Goal: Information Seeking & Learning: Understand process/instructions

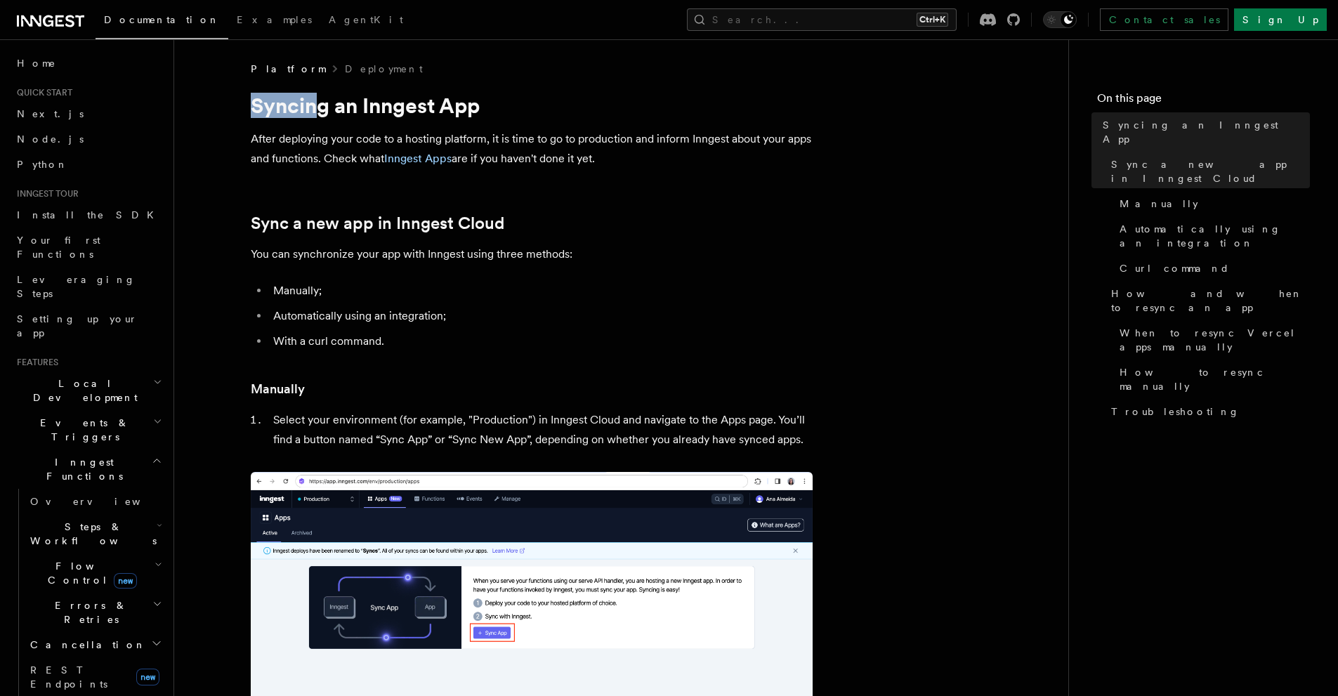
drag, startPoint x: 243, startPoint y: 109, endPoint x: 329, endPoint y: 108, distance: 85.7
drag, startPoint x: 357, startPoint y: 106, endPoint x: 471, endPoint y: 129, distance: 116.8
click at [493, 103] on h1 "Syncing an Inngest App" at bounding box center [532, 105] width 562 height 25
drag, startPoint x: 249, startPoint y: 143, endPoint x: 374, endPoint y: 139, distance: 125.1
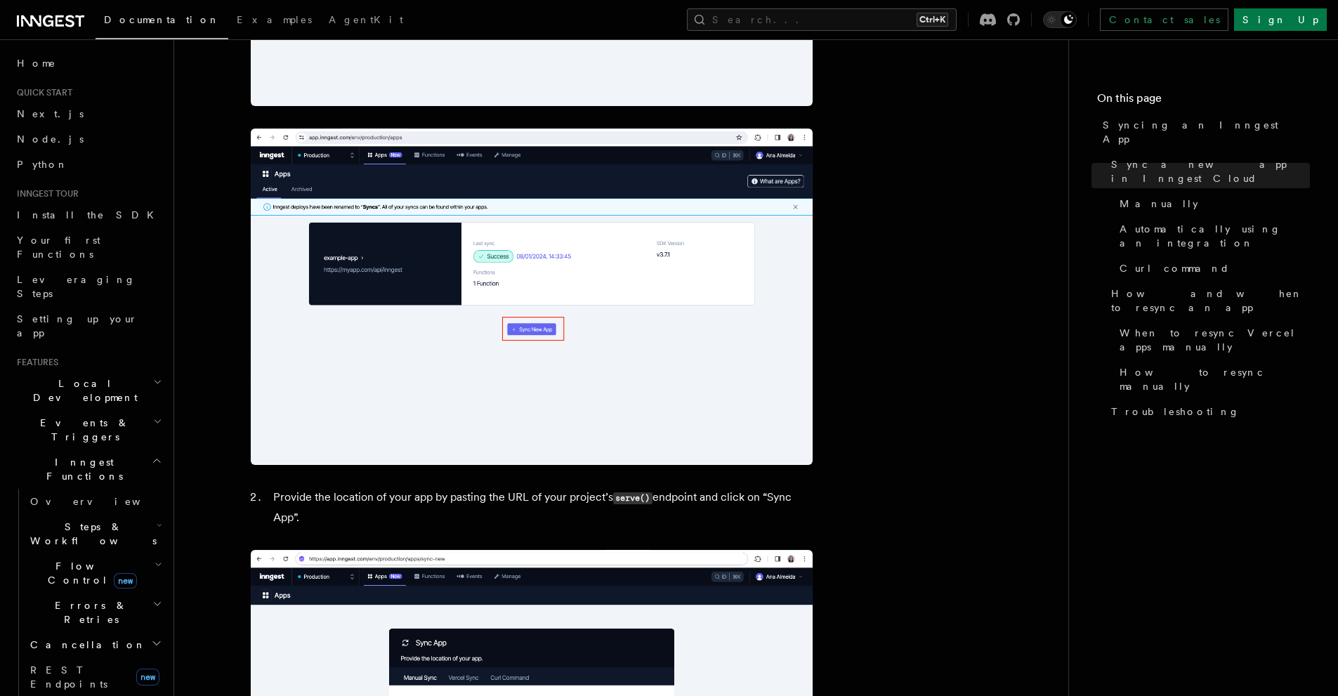
scroll to position [937, 0]
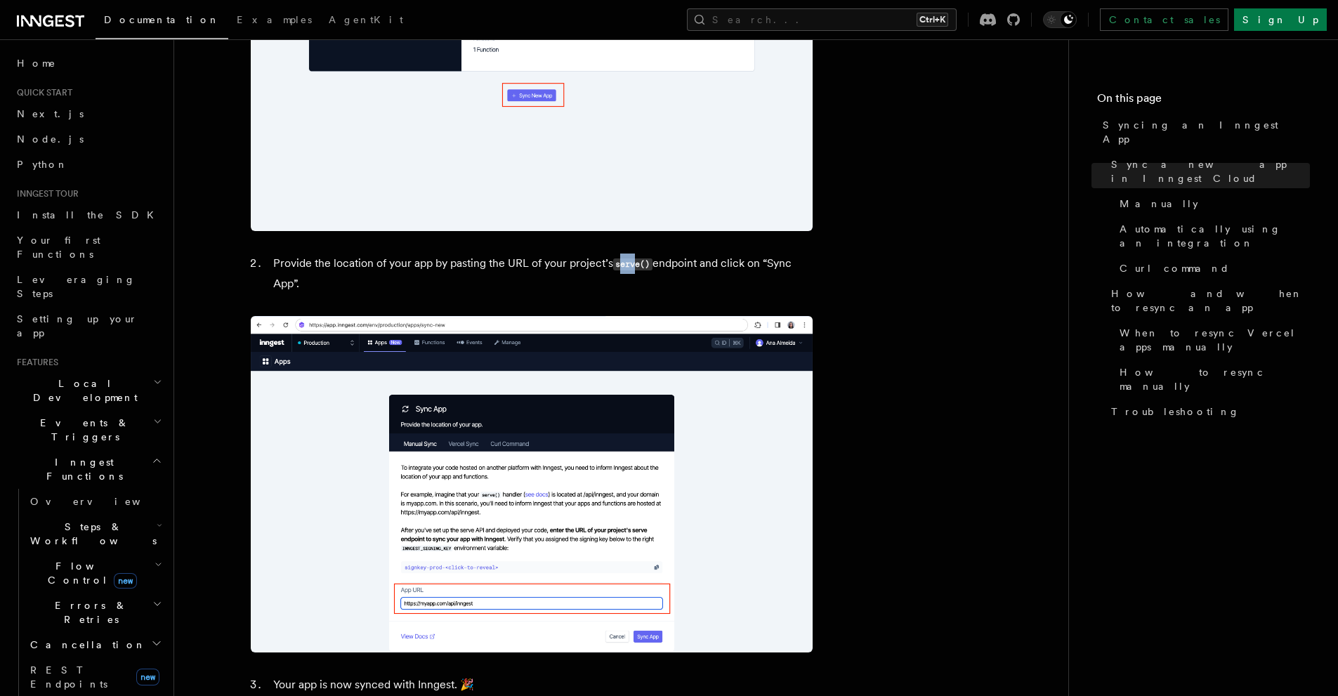
drag, startPoint x: 621, startPoint y: 268, endPoint x: 637, endPoint y: 268, distance: 16.2
click at [637, 268] on code "serve()" at bounding box center [632, 265] width 39 height 12
drag, startPoint x: 659, startPoint y: 270, endPoint x: 693, endPoint y: 270, distance: 34.4
click at [693, 270] on li "Provide the location of your app by pasting the URL of your project’s serve() e…" at bounding box center [541, 274] width 544 height 40
drag, startPoint x: 720, startPoint y: 272, endPoint x: 748, endPoint y: 270, distance: 27.5
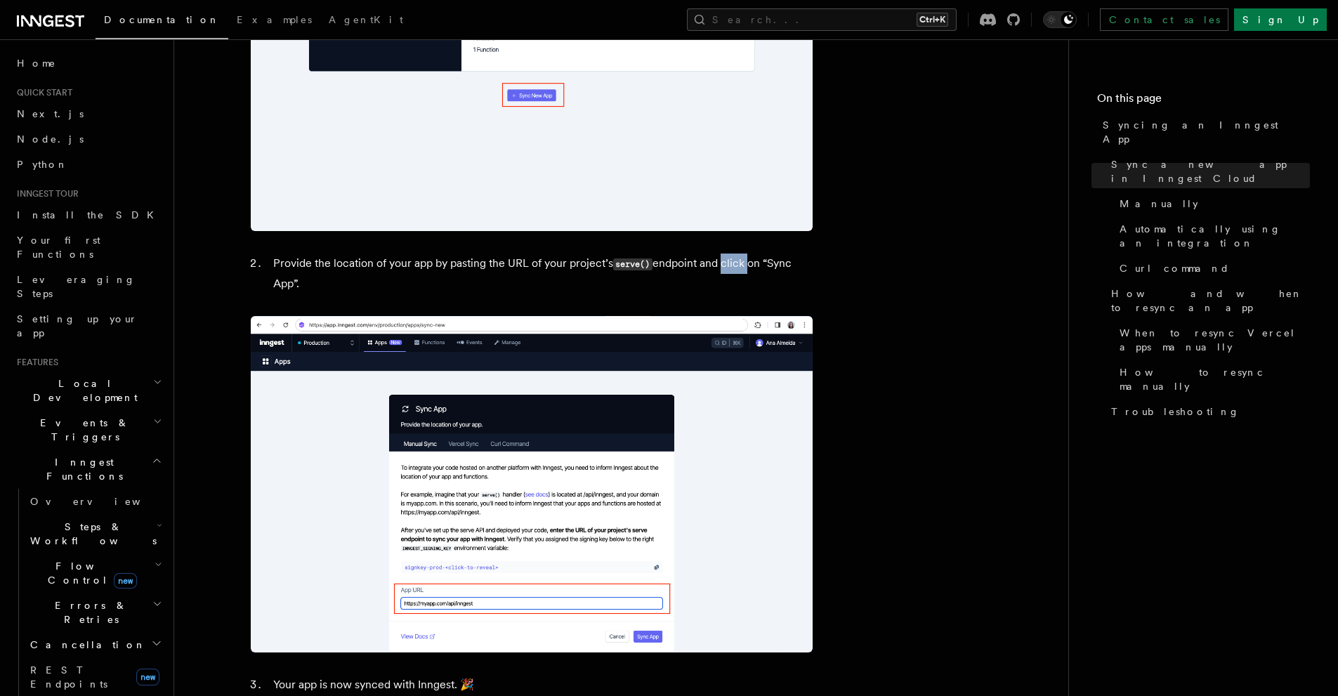
click at [748, 270] on li "Provide the location of your app by pasting the URL of your project’s serve() e…" at bounding box center [541, 274] width 544 height 40
drag, startPoint x: 762, startPoint y: 269, endPoint x: 790, endPoint y: 269, distance: 27.4
click at [790, 269] on li "Provide the location of your app by pasting the URL of your project’s serve() e…" at bounding box center [541, 274] width 544 height 40
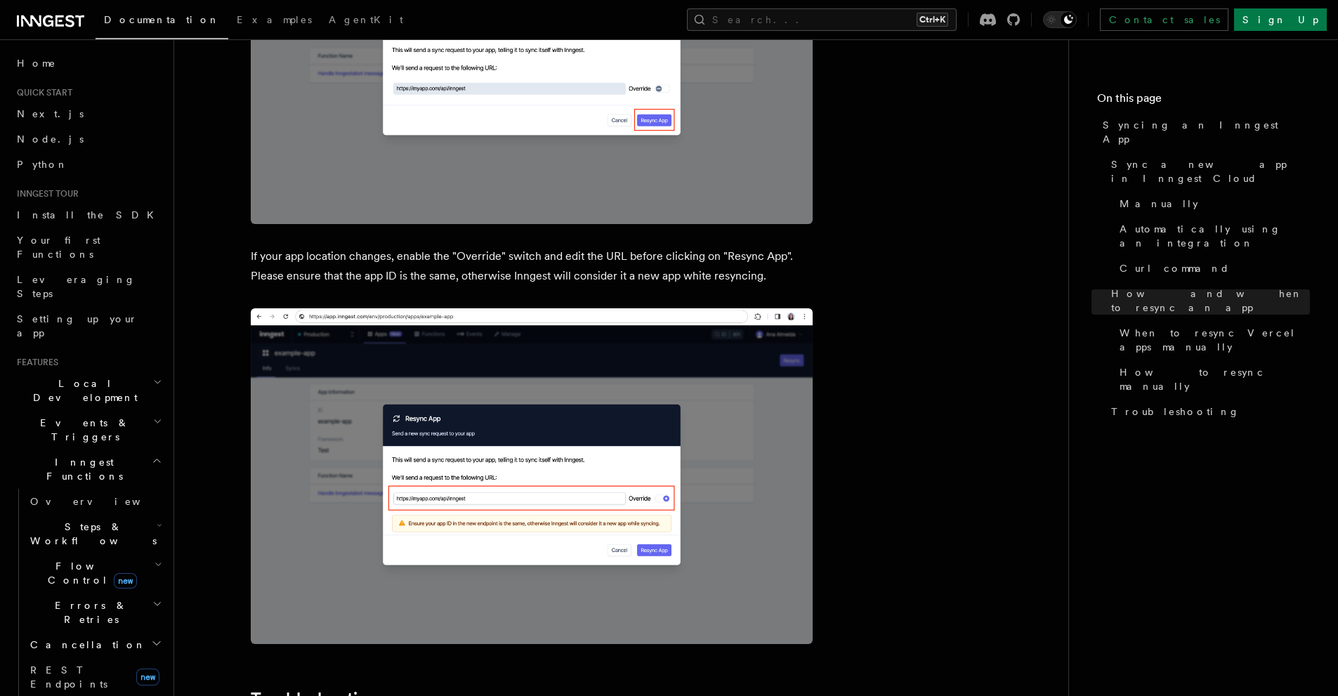
scroll to position [3747, 0]
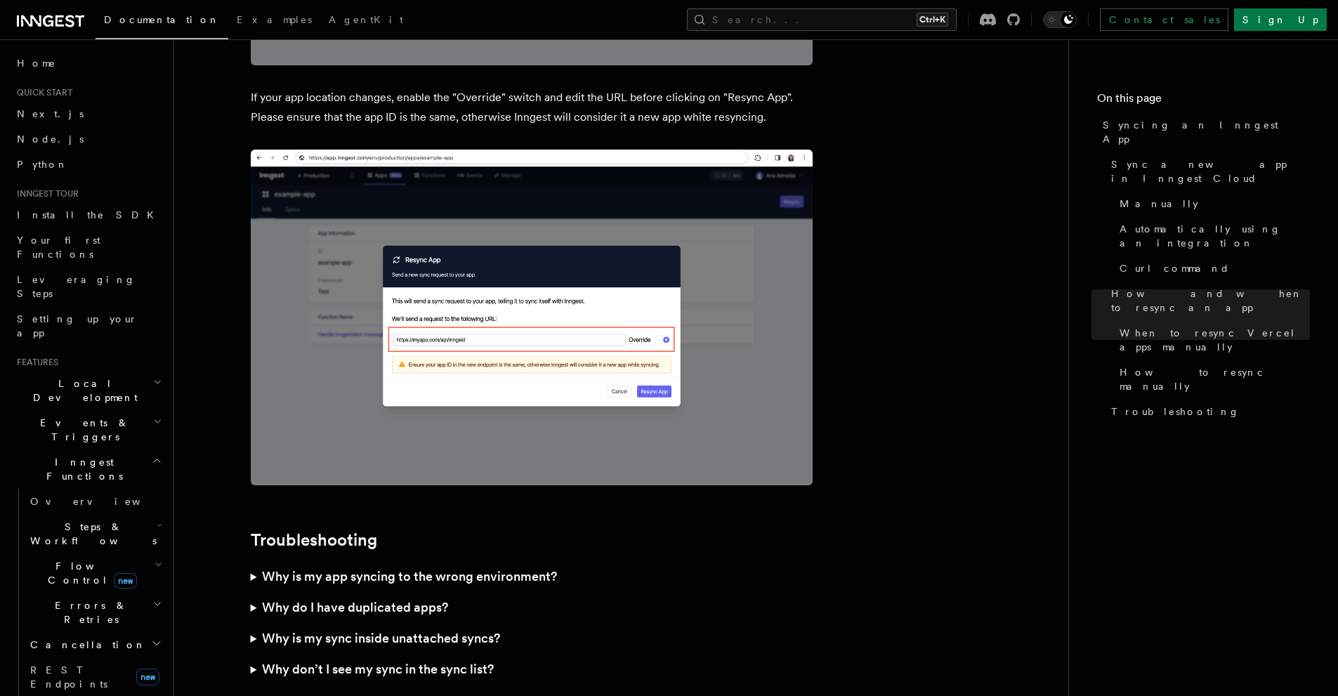
click at [258, 561] on summary "Why is my app syncing to the wrong environment?" at bounding box center [532, 576] width 562 height 31
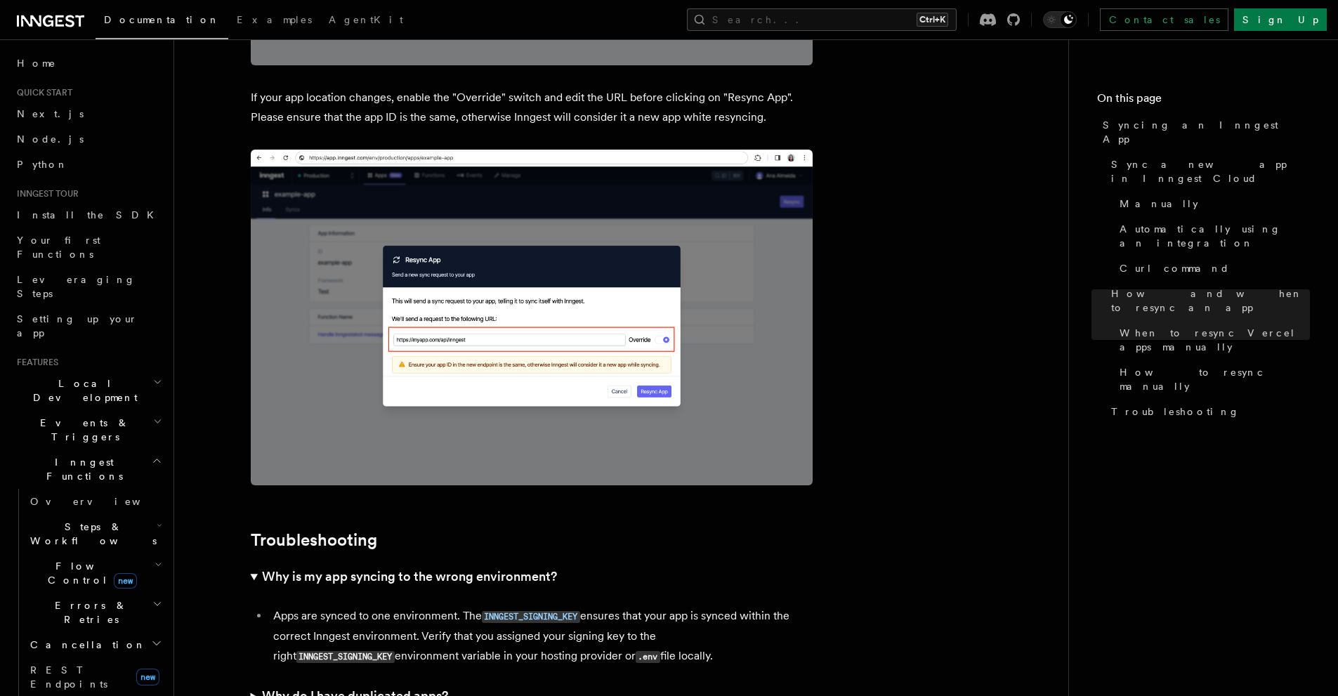
click at [256, 561] on summary "Why is my app syncing to the wrong environment?" at bounding box center [532, 576] width 562 height 31
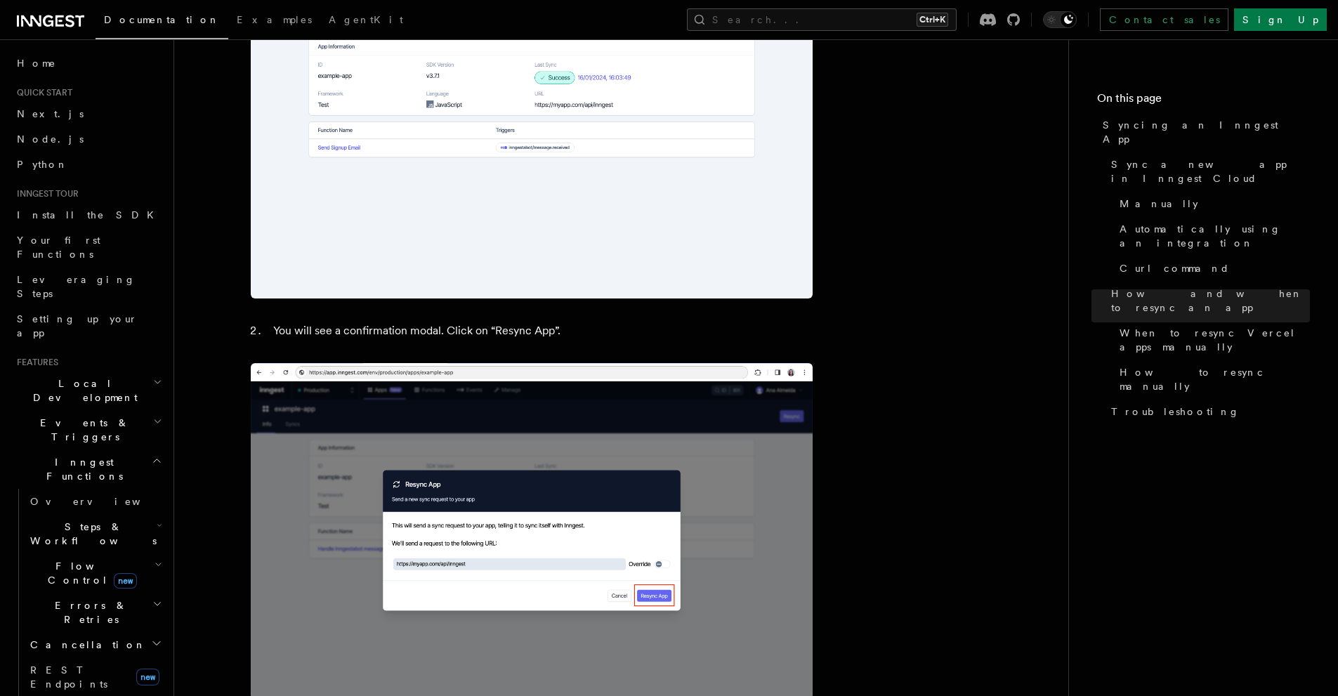
scroll to position [3033, 0]
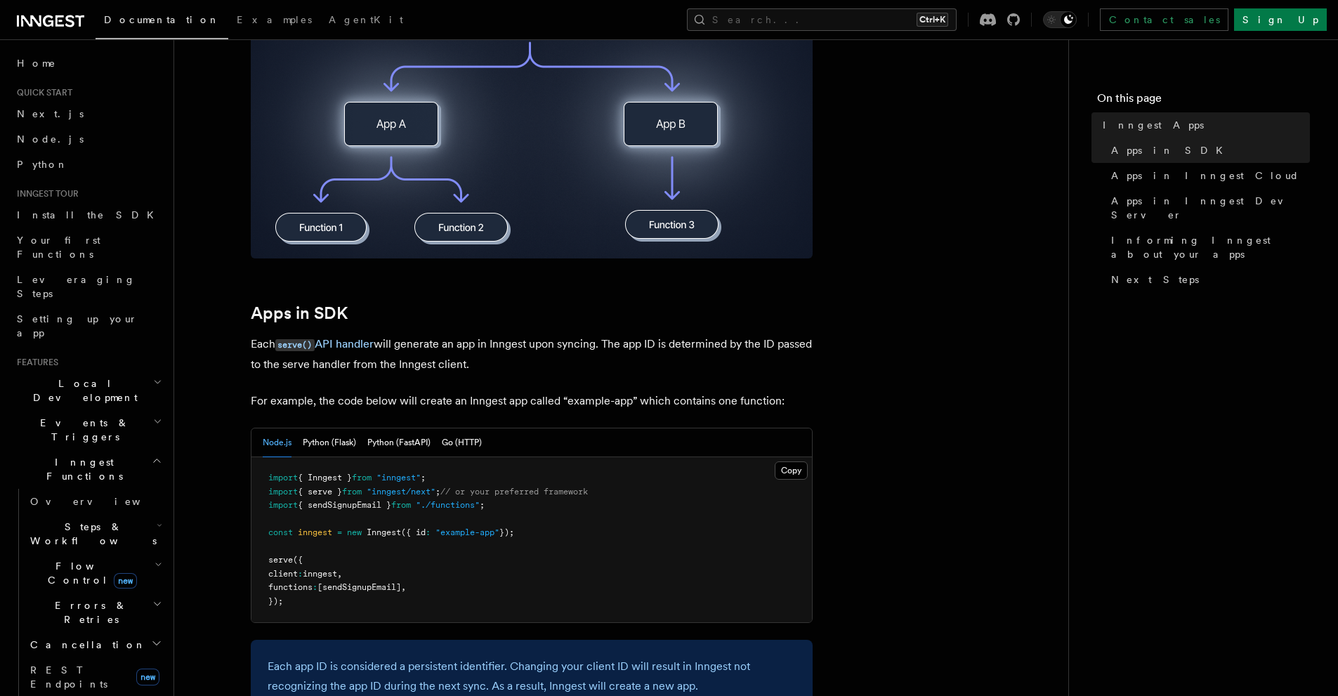
scroll to position [703, 0]
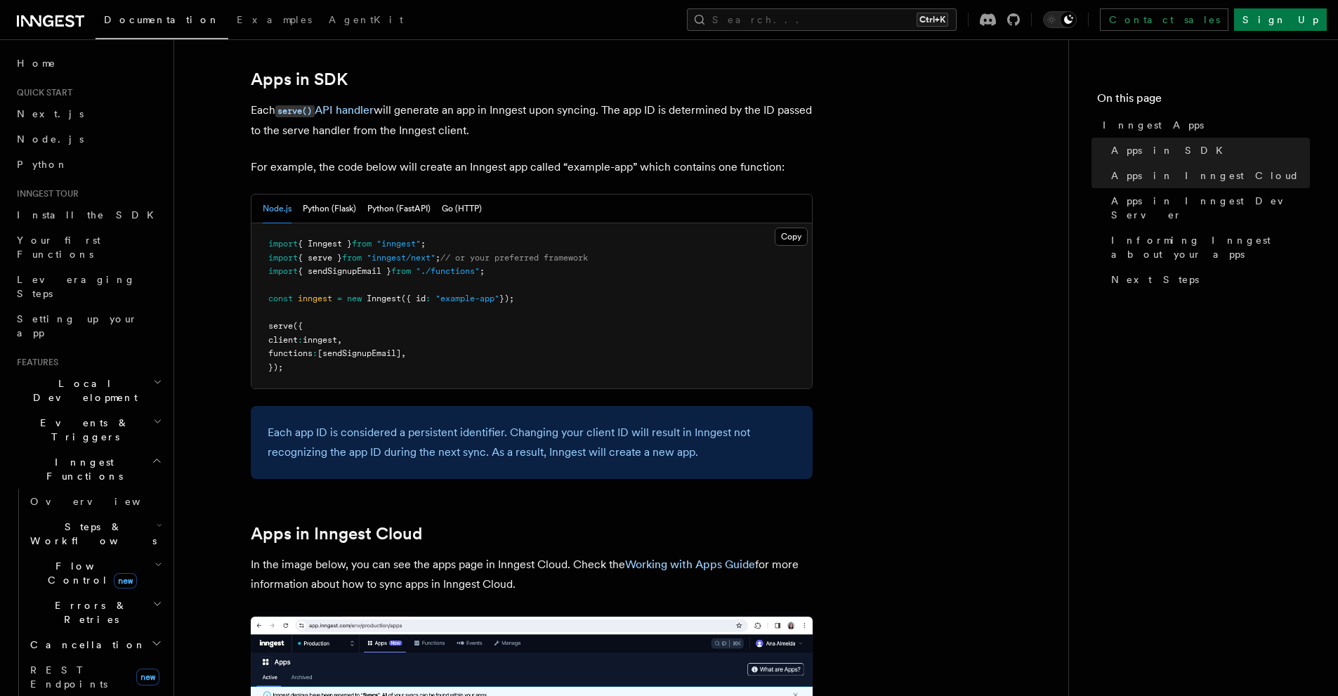
click at [569, 322] on pre "import { Inngest } from "inngest" ; import { serve } from "inngest/next" ; // o…" at bounding box center [532, 305] width 561 height 165
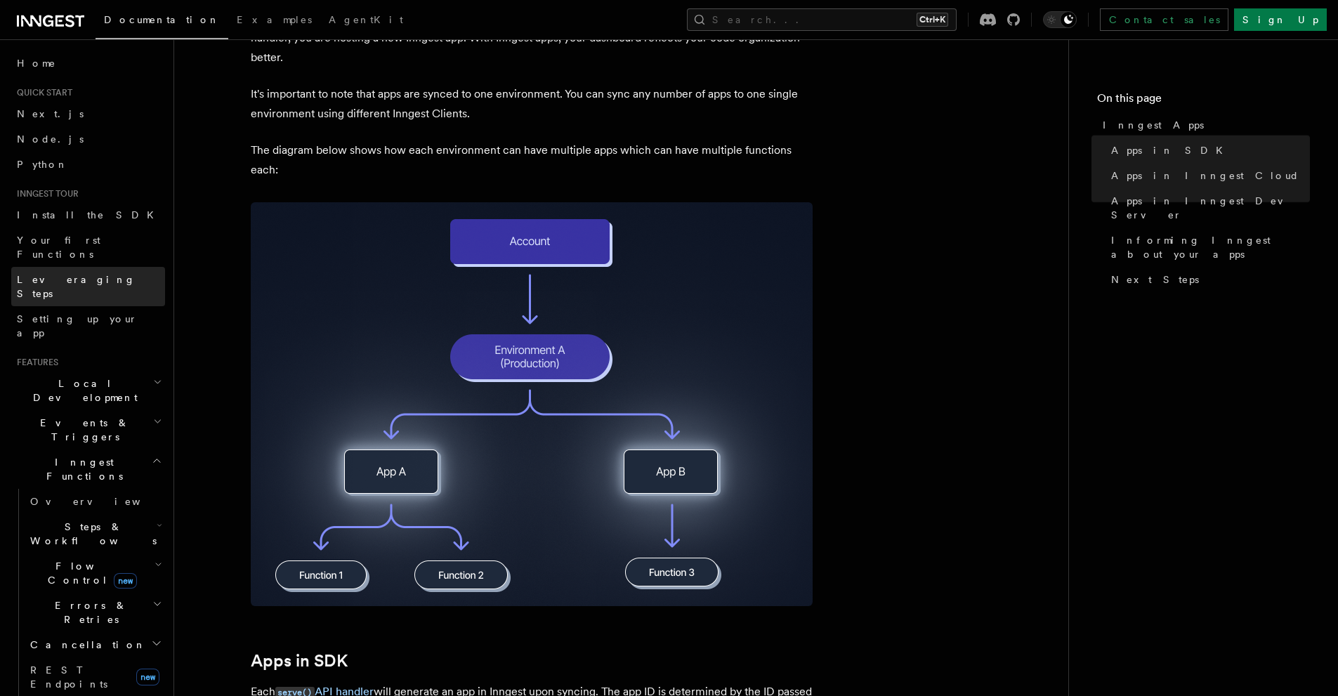
scroll to position [0, 0]
